Goal: Navigation & Orientation: Find specific page/section

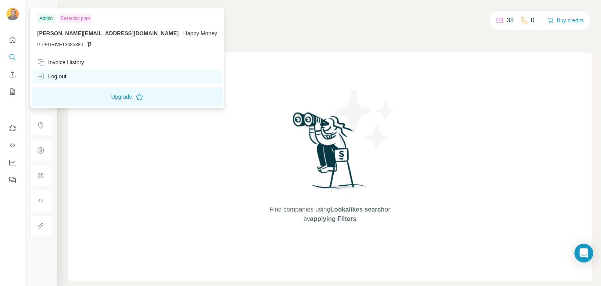
click at [63, 72] on div "Log out" at bounding box center [51, 76] width 29 height 8
